Goal: Information Seeking & Learning: Check status

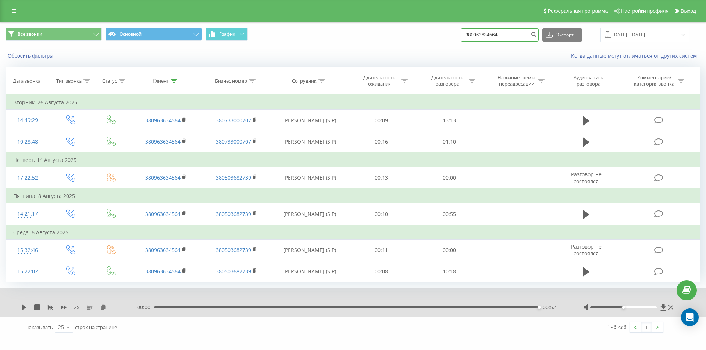
drag, startPoint x: 511, startPoint y: 36, endPoint x: 415, endPoint y: 39, distance: 95.6
click at [416, 39] on div "Все звонки Основной График 380963634564 Экспорт .csv .xls .xlsx 19.06.2025 - 19…" at bounding box center [353, 35] width 695 height 14
paste input "4401113"
type input "380964401113"
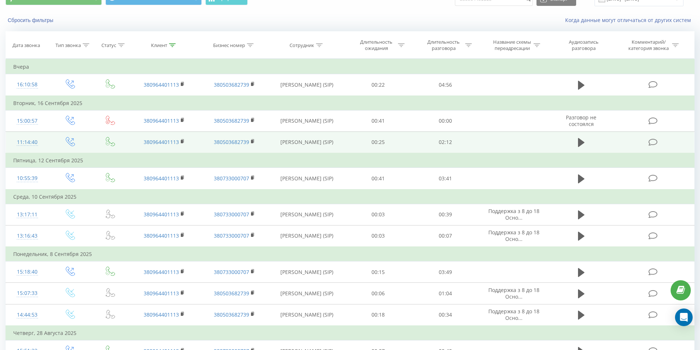
scroll to position [37, 0]
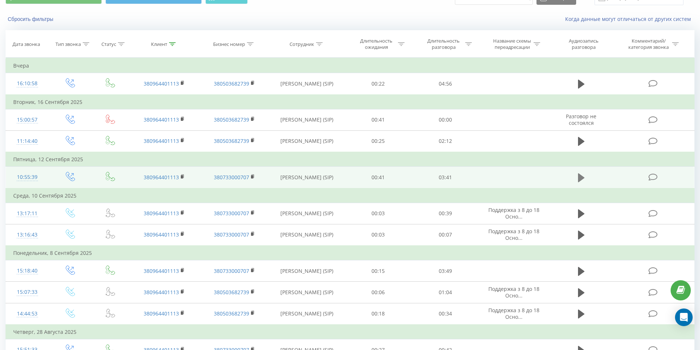
click at [581, 177] on icon at bounding box center [581, 177] width 7 height 9
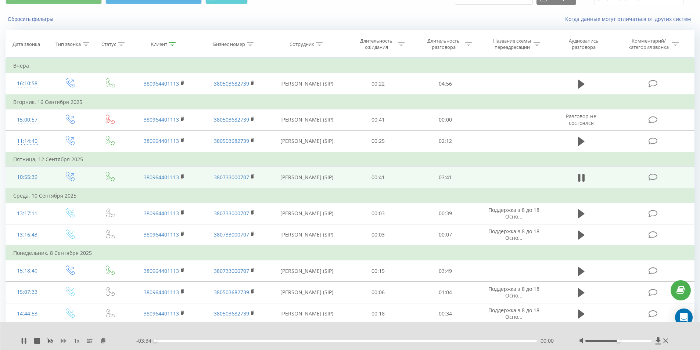
click at [64, 340] on icon at bounding box center [64, 341] width 6 height 4
click at [105, 341] on icon at bounding box center [103, 340] width 6 height 5
click at [24, 340] on icon at bounding box center [24, 341] width 6 height 6
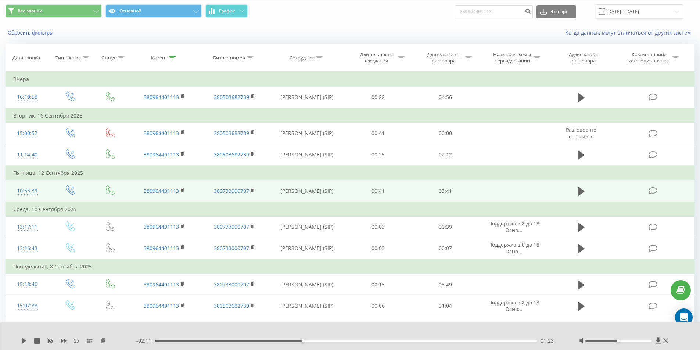
scroll to position [0, 0]
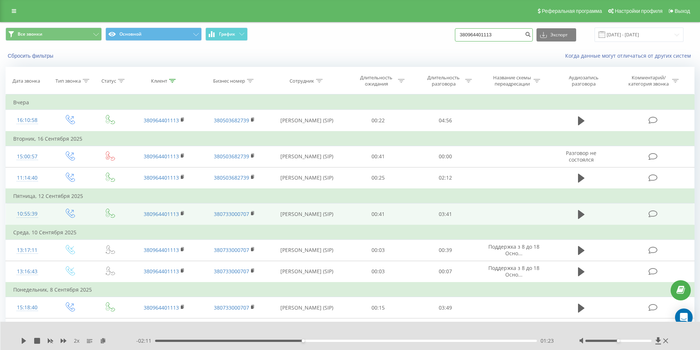
drag, startPoint x: 508, startPoint y: 35, endPoint x: 385, endPoint y: 45, distance: 123.5
click at [385, 45] on div "Все звонки Основной График 380964401113 Экспорт .csv .xls .xlsx [DATE] - [DATE]" at bounding box center [349, 34] width 699 height 25
paste input "71987670"
type input "380971987670"
